Goal: Information Seeking & Learning: Learn about a topic

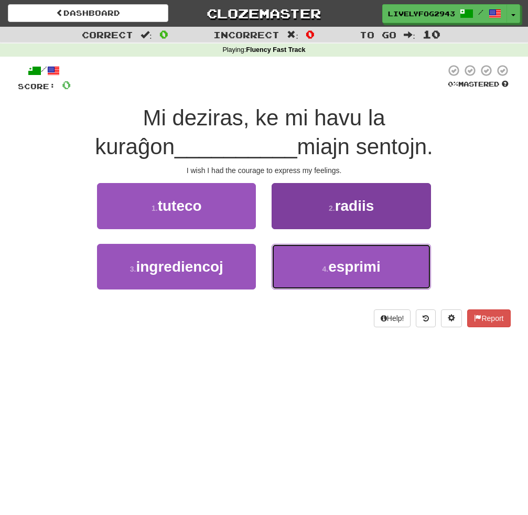
click at [369, 261] on span "esprimi" at bounding box center [354, 266] width 52 height 16
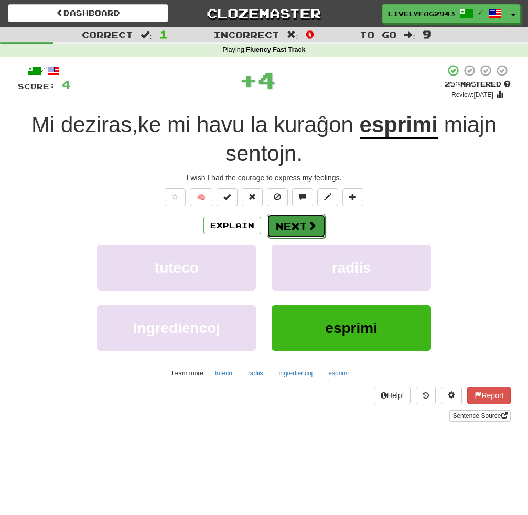
click at [307, 226] on span at bounding box center [311, 225] width 9 height 9
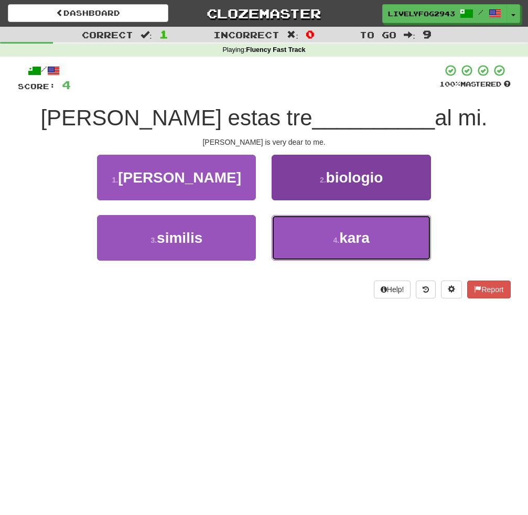
click at [286, 234] on button "4 . kara" at bounding box center [351, 238] width 159 height 46
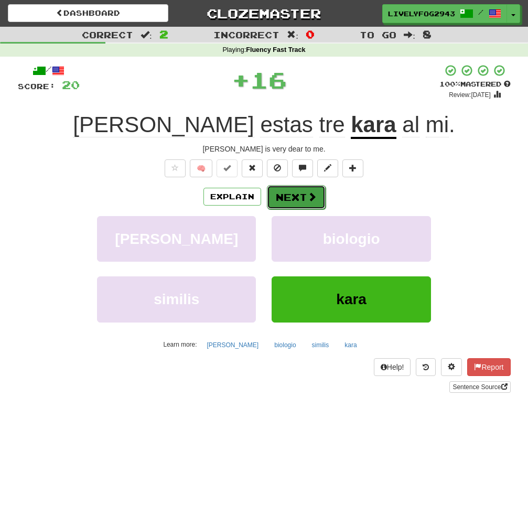
click at [293, 205] on button "Next" at bounding box center [296, 197] width 59 height 24
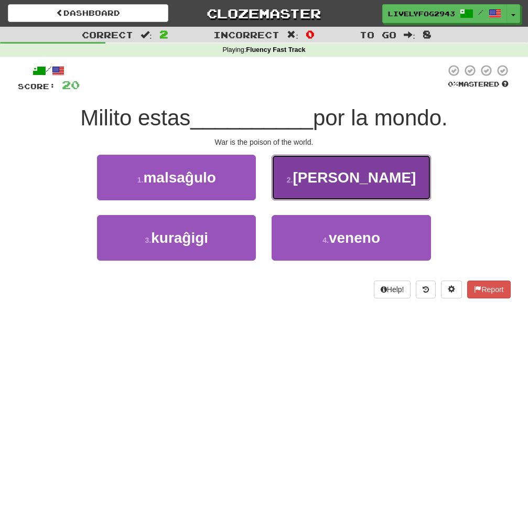
click at [300, 183] on button "2 . [PERSON_NAME]" at bounding box center [351, 178] width 159 height 46
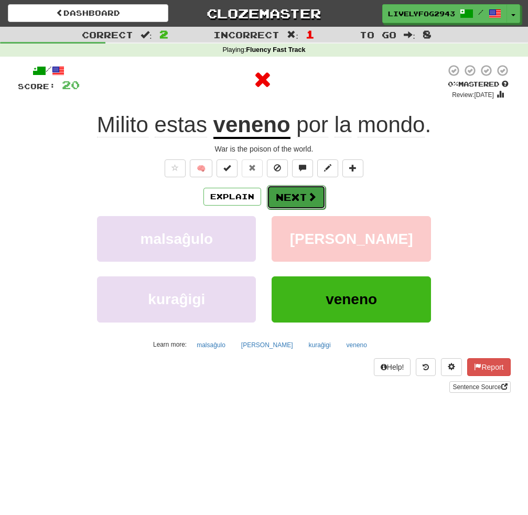
click at [297, 196] on button "Next" at bounding box center [296, 197] width 59 height 24
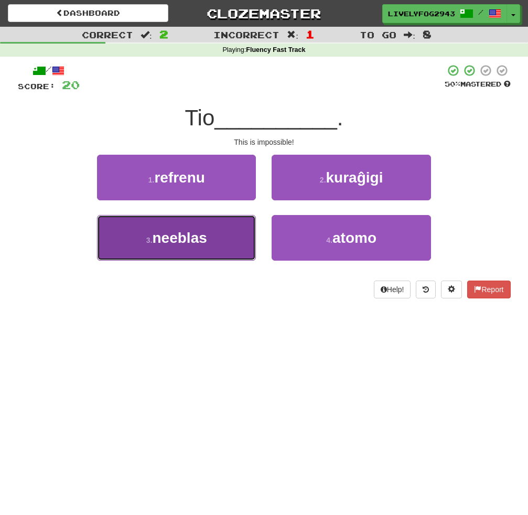
click at [217, 245] on button "3 . [GEOGRAPHIC_DATA]" at bounding box center [176, 238] width 159 height 46
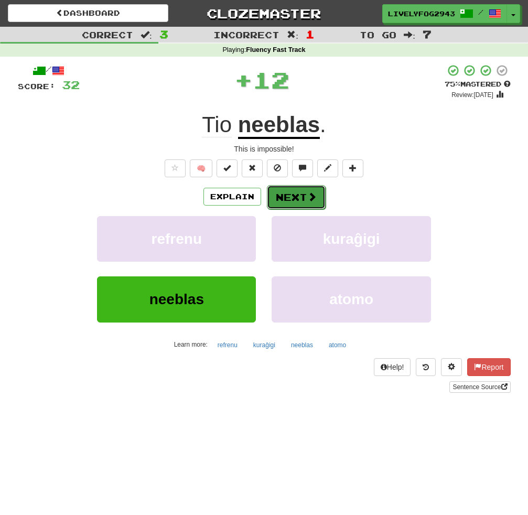
click at [299, 198] on button "Next" at bounding box center [296, 197] width 59 height 24
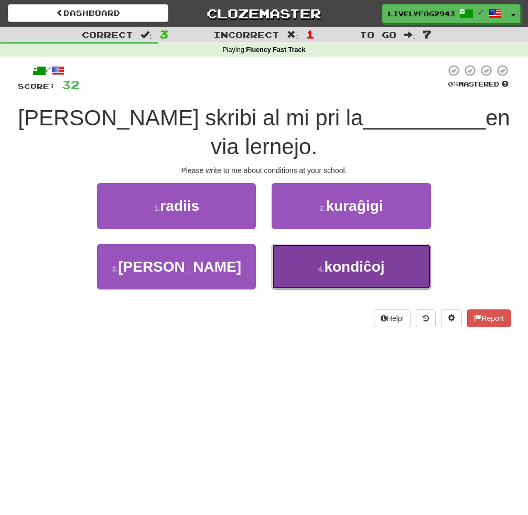
click at [288, 259] on button "4 . kondiĉoj" at bounding box center [351, 267] width 159 height 46
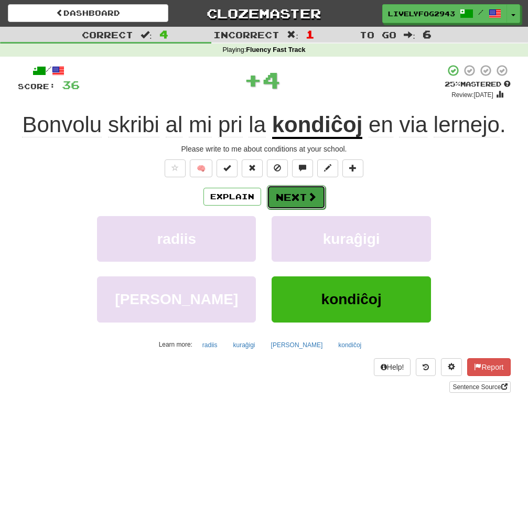
click at [289, 195] on button "Next" at bounding box center [296, 197] width 59 height 24
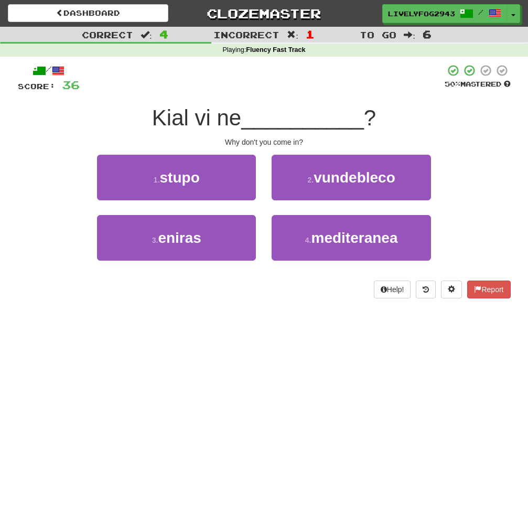
click at [195, 209] on div "1 . stupo" at bounding box center [176, 185] width 175 height 60
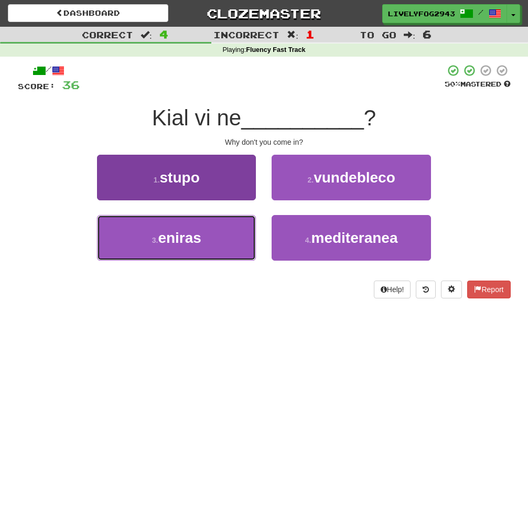
click at [195, 225] on button "3 . [GEOGRAPHIC_DATA]" at bounding box center [176, 238] width 159 height 46
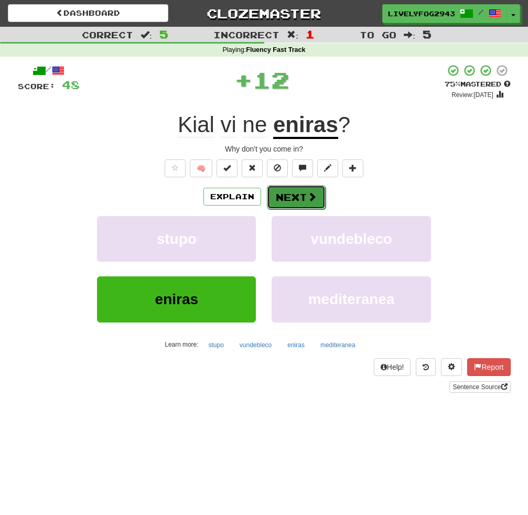
click at [287, 196] on button "Next" at bounding box center [296, 197] width 59 height 24
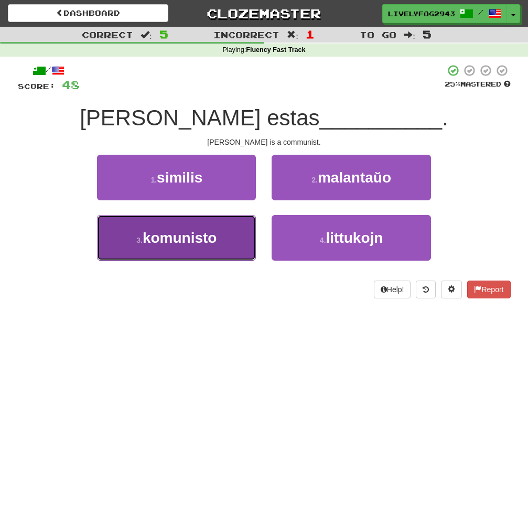
click at [200, 242] on span "komunisto" at bounding box center [180, 238] width 74 height 16
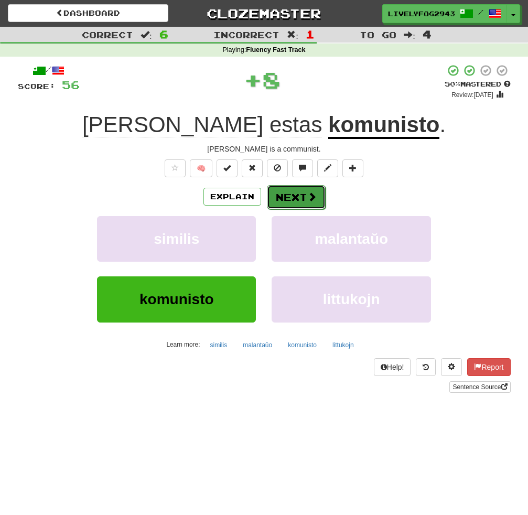
click at [279, 203] on button "Next" at bounding box center [296, 197] width 59 height 24
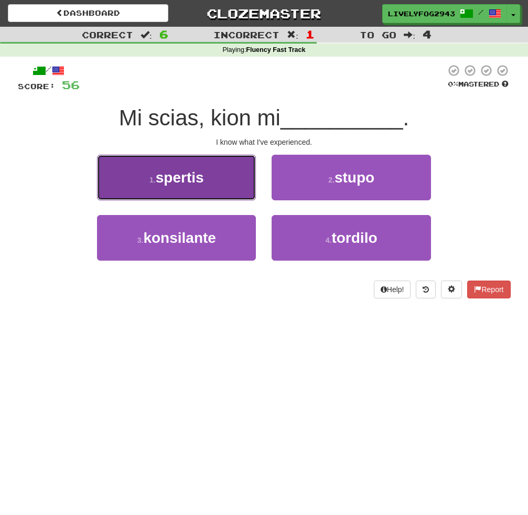
click at [217, 175] on button "1 . spertis" at bounding box center [176, 178] width 159 height 46
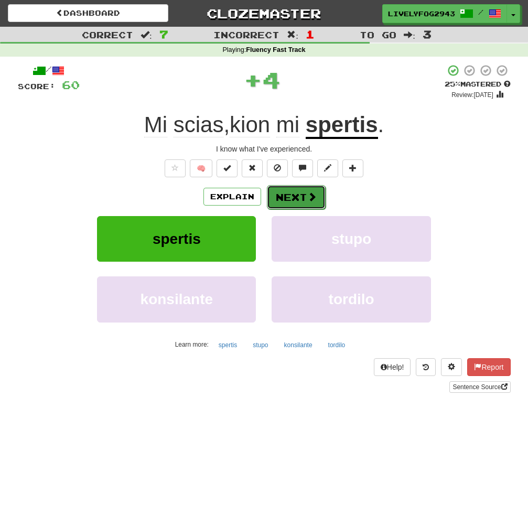
click at [290, 191] on button "Next" at bounding box center [296, 197] width 59 height 24
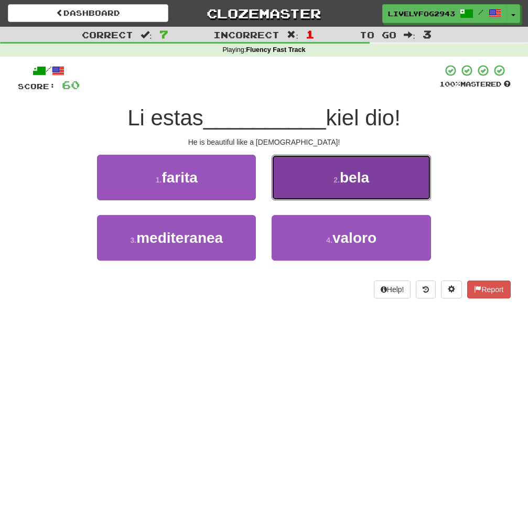
click at [294, 191] on button "2 . bela" at bounding box center [351, 178] width 159 height 46
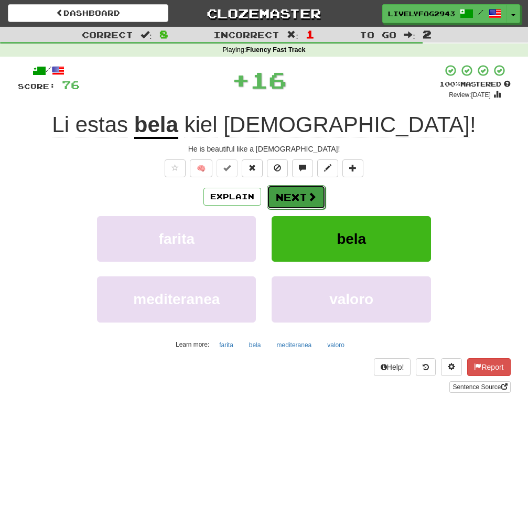
click at [294, 195] on button "Next" at bounding box center [296, 197] width 59 height 24
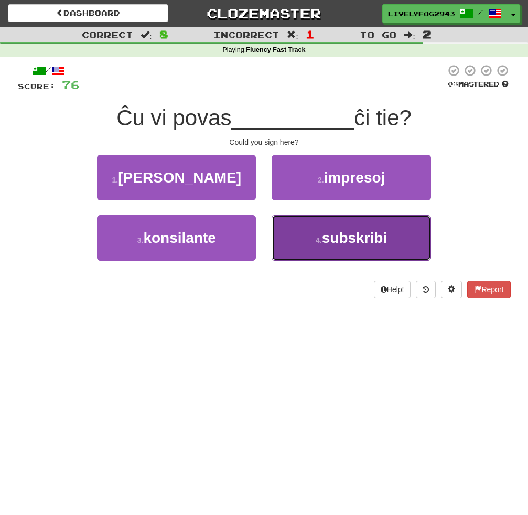
click at [314, 237] on button "4 . subskribi" at bounding box center [351, 238] width 159 height 46
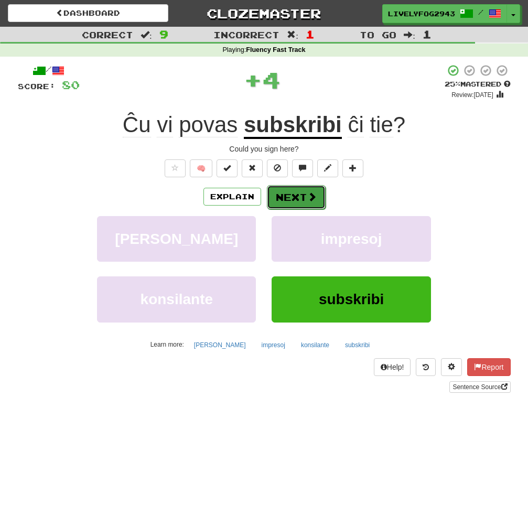
click at [305, 204] on button "Next" at bounding box center [296, 197] width 59 height 24
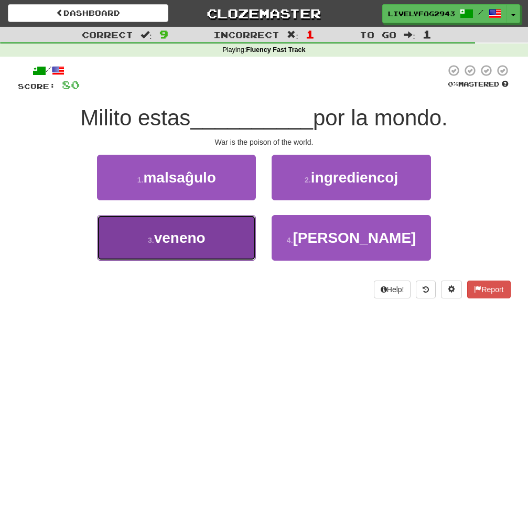
click at [212, 253] on button "3 . veneno" at bounding box center [176, 238] width 159 height 46
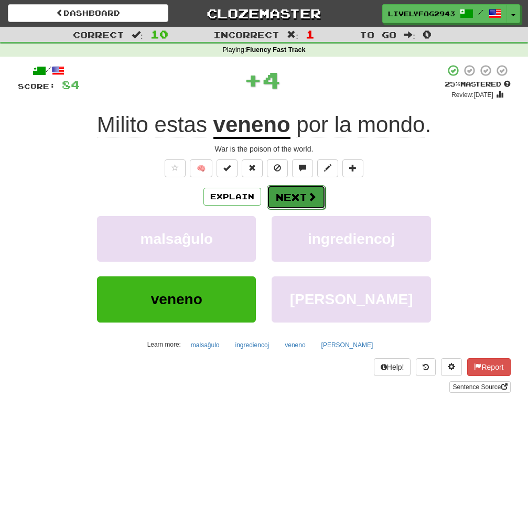
click at [316, 189] on button "Next" at bounding box center [296, 197] width 59 height 24
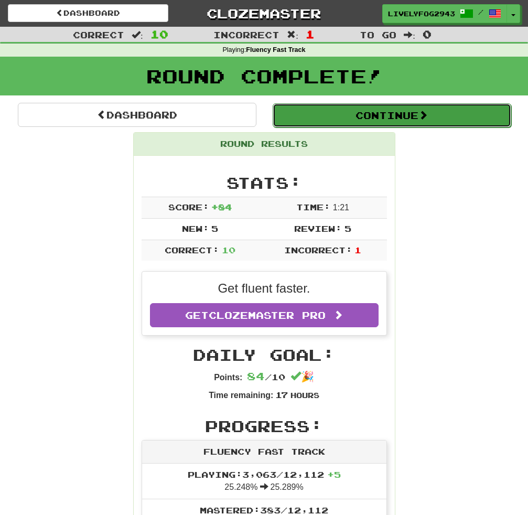
click at [393, 117] on button "Continue" at bounding box center [392, 115] width 239 height 24
